Goal: Task Accomplishment & Management: Complete application form

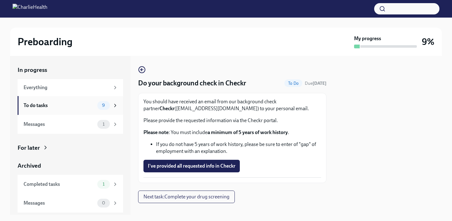
scroll to position [8, 0]
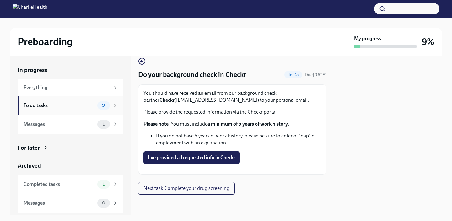
click at [55, 109] on div "To do tasks 9" at bounding box center [71, 105] width 94 height 9
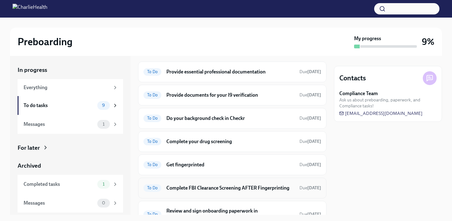
scroll to position [16, 0]
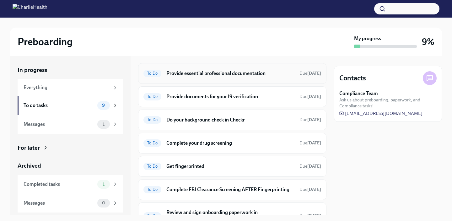
click at [211, 76] on h6 "Provide essential professional documentation" at bounding box center [230, 73] width 128 height 7
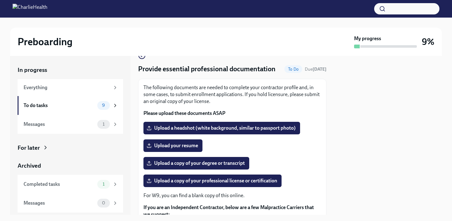
scroll to position [15, 0]
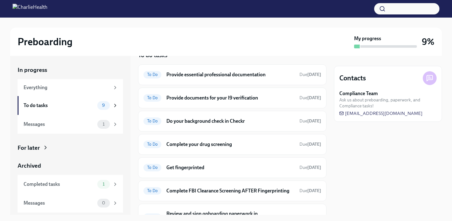
scroll to position [17, 0]
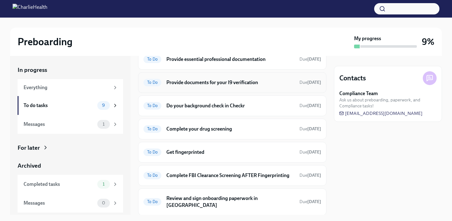
scroll to position [31, 0]
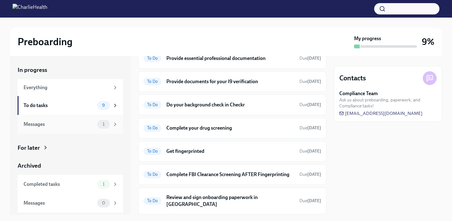
click at [85, 124] on div "Messages" at bounding box center [59, 124] width 71 height 7
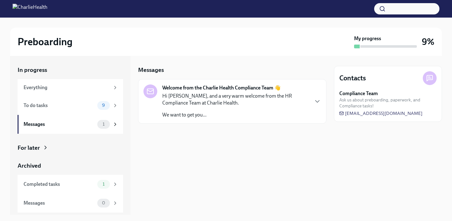
click at [226, 107] on div "Hi [PERSON_NAME], and a very warm welcome from the HR Compliance Team at Charli…" at bounding box center [235, 106] width 146 height 26
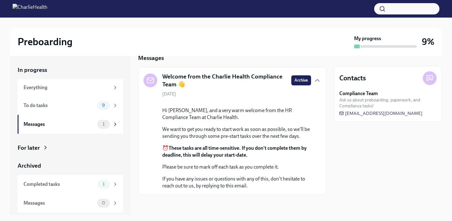
scroll to position [55, 0]
click at [80, 107] on div "To do tasks" at bounding box center [59, 105] width 71 height 7
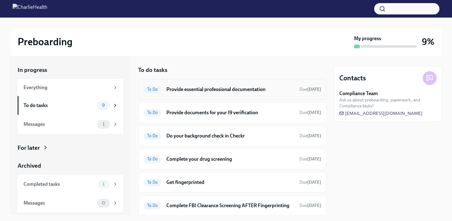
click at [211, 92] on h6 "Provide essential professional documentation" at bounding box center [230, 89] width 128 height 7
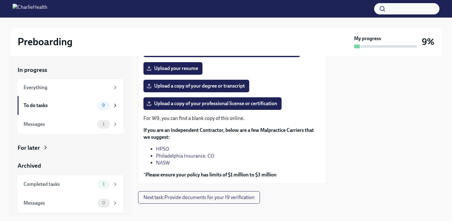
scroll to position [91, 0]
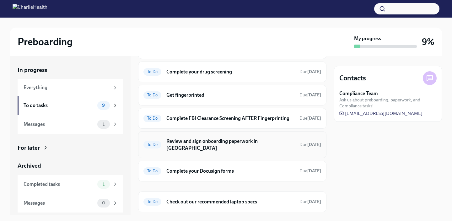
scroll to position [88, 0]
click at [219, 167] on h6 "Complete your Docusign forms" at bounding box center [230, 170] width 128 height 7
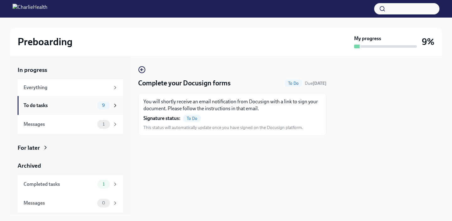
click at [98, 104] on div "9" at bounding box center [103, 105] width 13 height 9
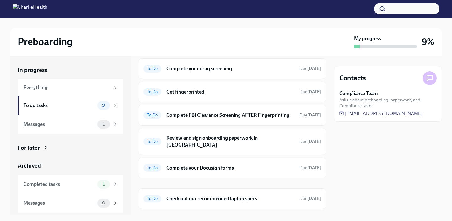
scroll to position [84, 0]
